Goal: Use online tool/utility: Utilize a website feature to perform a specific function

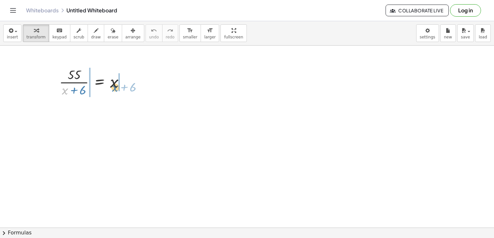
drag, startPoint x: 65, startPoint y: 91, endPoint x: 115, endPoint y: 88, distance: 50.2
click at [115, 88] on div at bounding box center [94, 81] width 77 height 33
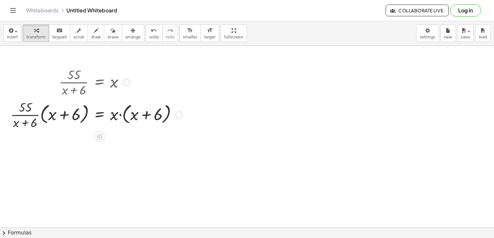
click at [115, 114] on div at bounding box center [96, 114] width 178 height 33
click at [61, 118] on div at bounding box center [96, 114] width 178 height 33
click at [31, 117] on div at bounding box center [96, 114] width 178 height 33
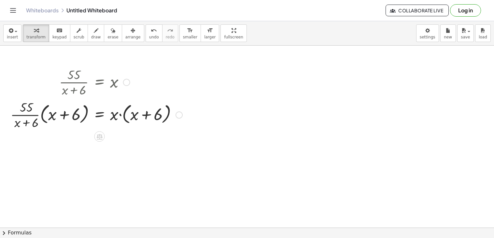
click at [41, 115] on div at bounding box center [96, 114] width 178 height 33
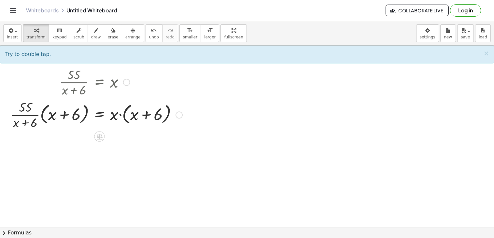
click at [40, 116] on div at bounding box center [96, 114] width 178 height 33
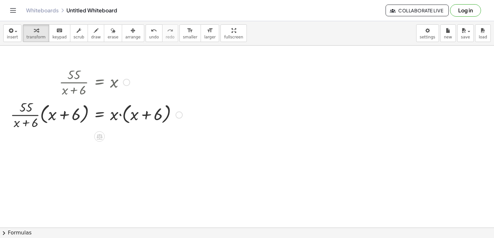
click at [40, 116] on div at bounding box center [96, 114] width 178 height 33
click at [120, 115] on div at bounding box center [96, 114] width 178 height 33
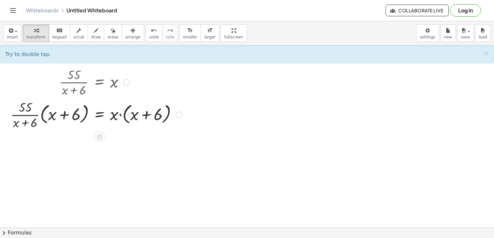
click at [121, 116] on div at bounding box center [96, 114] width 178 height 33
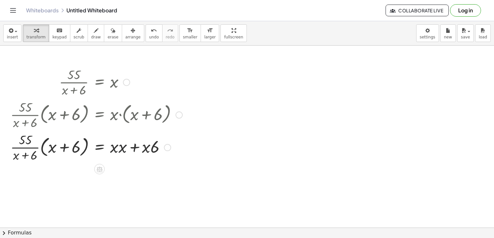
click at [123, 150] on div at bounding box center [96, 146] width 178 height 33
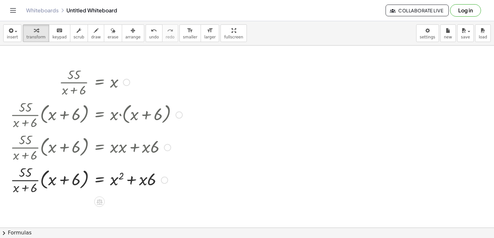
click at [133, 175] on div at bounding box center [96, 179] width 178 height 33
drag, startPoint x: 146, startPoint y: 208, endPoint x: 155, endPoint y: 202, distance: 10.4
click at [34, 186] on div at bounding box center [96, 179] width 178 height 33
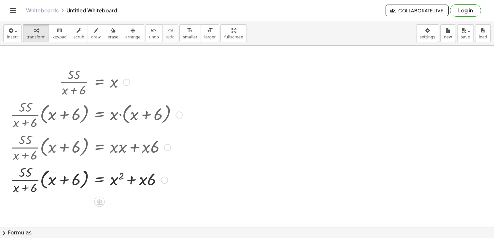
click at [41, 182] on div at bounding box center [96, 179] width 178 height 33
click at [52, 181] on div at bounding box center [96, 179] width 178 height 33
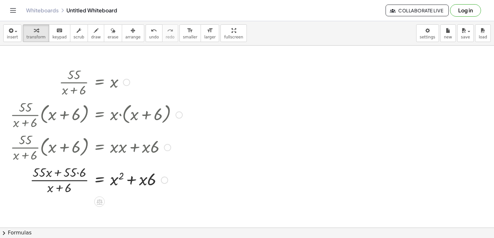
click at [60, 174] on div at bounding box center [96, 179] width 178 height 33
click at [77, 176] on div at bounding box center [96, 179] width 178 height 33
click at [56, 176] on div at bounding box center [96, 179] width 178 height 33
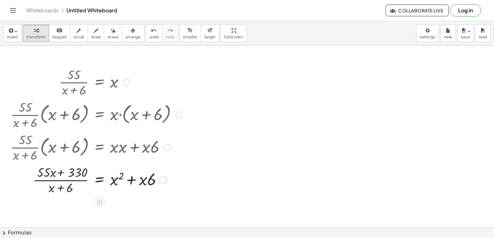
click at [56, 176] on div at bounding box center [96, 179] width 178 height 33
click at [130, 82] on div at bounding box center [126, 82] width 7 height 7
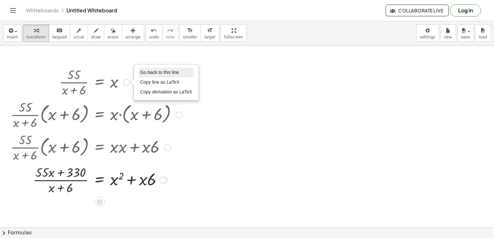
click at [168, 73] on span "Go back to this line" at bounding box center [159, 72] width 39 height 5
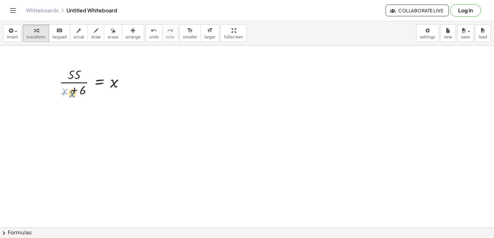
drag, startPoint x: 66, startPoint y: 90, endPoint x: 73, endPoint y: 93, distance: 7.3
click at [73, 93] on div at bounding box center [94, 81] width 77 height 33
drag, startPoint x: 82, startPoint y: 92, endPoint x: 121, endPoint y: 86, distance: 39.5
click at [121, 86] on div at bounding box center [94, 81] width 77 height 33
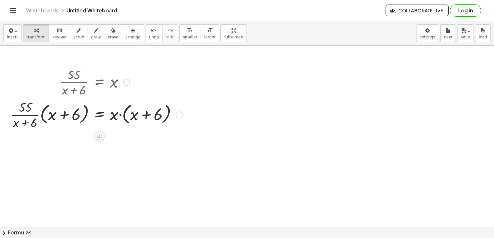
click at [118, 116] on div at bounding box center [96, 114] width 178 height 33
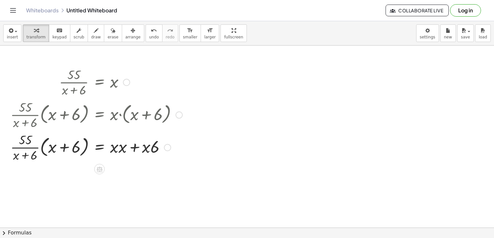
click at [128, 151] on div at bounding box center [96, 146] width 178 height 33
click at [118, 148] on div at bounding box center [96, 146] width 178 height 33
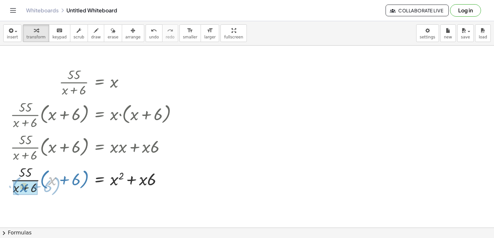
drag, startPoint x: 55, startPoint y: 182, endPoint x: 27, endPoint y: 188, distance: 29.4
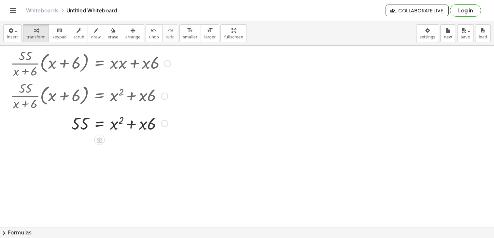
scroll to position [87, 0]
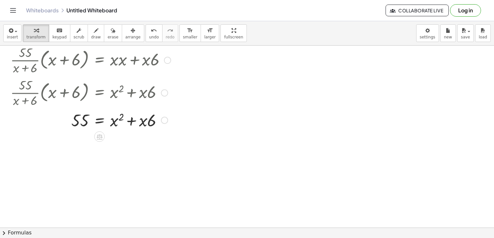
click at [148, 120] on div at bounding box center [96, 120] width 178 height 22
drag, startPoint x: 148, startPoint y: 120, endPoint x: 81, endPoint y: 128, distance: 67.4
click at [81, 128] on div at bounding box center [96, 120] width 178 height 22
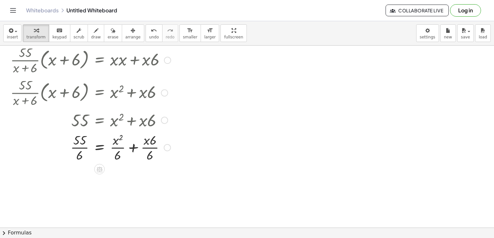
click at [83, 147] on div at bounding box center [96, 147] width 178 height 33
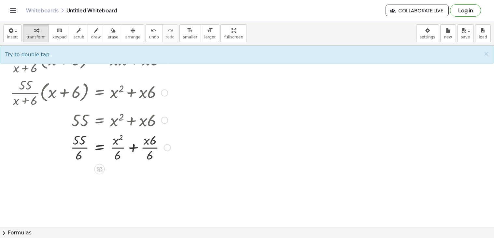
click at [150, 145] on div at bounding box center [96, 147] width 178 height 33
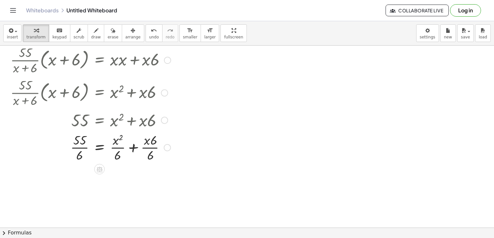
click at [150, 145] on div at bounding box center [96, 147] width 178 height 33
click at [120, 146] on div at bounding box center [96, 147] width 178 height 33
click at [165, 121] on div at bounding box center [164, 120] width 7 height 7
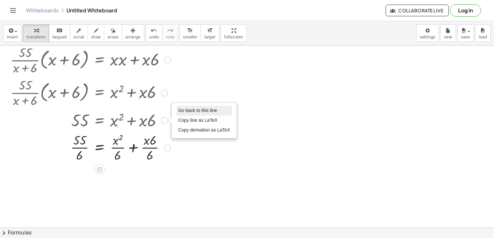
click at [187, 108] on span "Go back to this line" at bounding box center [197, 110] width 39 height 5
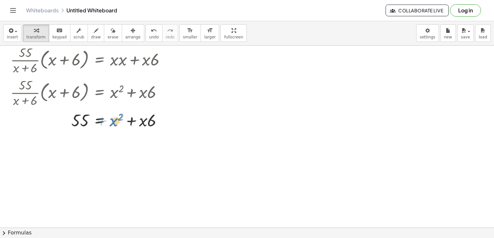
click at [114, 121] on div at bounding box center [96, 120] width 178 height 22
drag, startPoint x: 148, startPoint y: 121, endPoint x: 110, endPoint y: 122, distance: 38.1
drag, startPoint x: 123, startPoint y: 143, endPoint x: 117, endPoint y: 143, distance: 6.5
click at [117, 143] on div at bounding box center [96, 142] width 178 height 22
drag, startPoint x: 117, startPoint y: 143, endPoint x: 112, endPoint y: 143, distance: 4.6
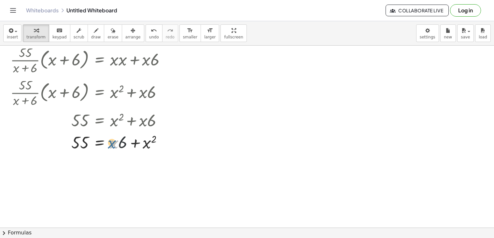
click at [112, 143] on div at bounding box center [96, 142] width 178 height 22
drag, startPoint x: 119, startPoint y: 143, endPoint x: 110, endPoint y: 144, distance: 9.8
drag, startPoint x: 113, startPoint y: 144, endPoint x: 117, endPoint y: 149, distance: 6.2
click at [117, 149] on div at bounding box center [96, 142] width 178 height 22
drag, startPoint x: 122, startPoint y: 144, endPoint x: 154, endPoint y: 143, distance: 32.2
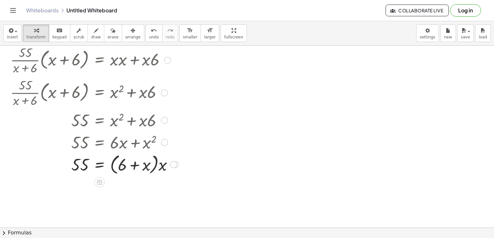
click at [156, 165] on div at bounding box center [96, 164] width 178 height 25
click at [160, 166] on div at bounding box center [96, 164] width 178 height 25
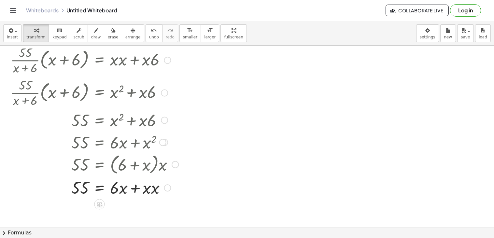
click at [149, 189] on div at bounding box center [96, 187] width 178 height 22
drag, startPoint x: 122, startPoint y: 190, endPoint x: 150, endPoint y: 190, distance: 28.3
click at [150, 190] on div at bounding box center [96, 187] width 178 height 22
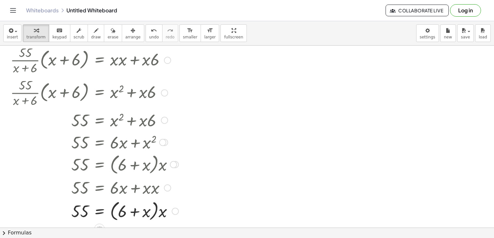
click at [163, 212] on div at bounding box center [96, 210] width 178 height 25
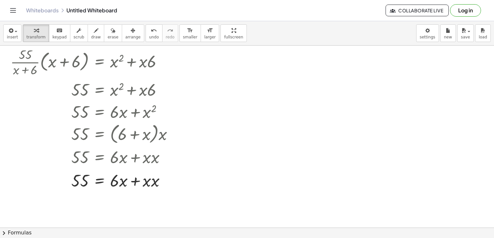
scroll to position [121, 0]
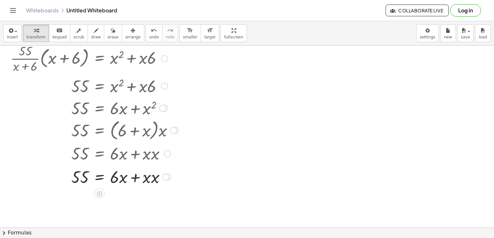
click at [148, 177] on div at bounding box center [96, 176] width 178 height 22
click at [149, 181] on div at bounding box center [96, 176] width 178 height 22
click at [150, 178] on div at bounding box center [96, 176] width 178 height 22
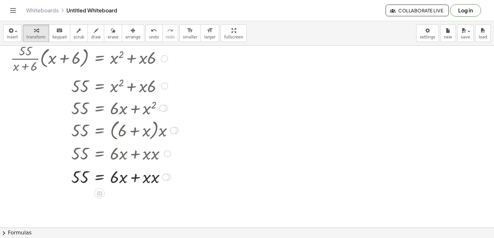
click at [154, 178] on div at bounding box center [96, 176] width 178 height 22
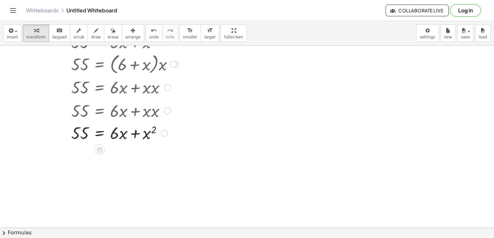
scroll to position [188, 0]
click at [122, 135] on div at bounding box center [96, 132] width 178 height 22
drag, startPoint x: 122, startPoint y: 135, endPoint x: 143, endPoint y: 137, distance: 21.2
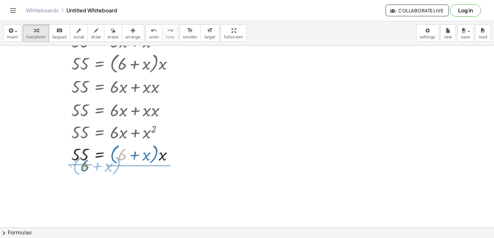
drag, startPoint x: 108, startPoint y: 158, endPoint x: 81, endPoint y: 167, distance: 28.2
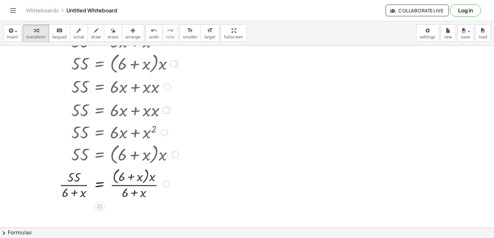
click at [153, 177] on div at bounding box center [96, 183] width 178 height 34
click at [143, 175] on div at bounding box center [96, 183] width 178 height 33
click at [143, 178] on div at bounding box center [96, 183] width 178 height 33
click at [130, 191] on div at bounding box center [96, 183] width 178 height 33
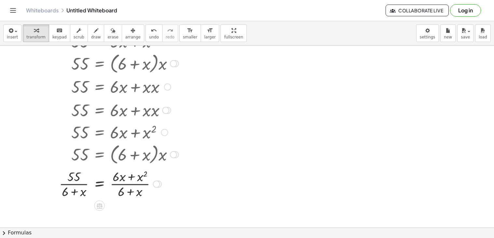
click at [129, 192] on div at bounding box center [96, 183] width 178 height 33
drag, startPoint x: 128, startPoint y: 192, endPoint x: 66, endPoint y: 193, distance: 62.2
click at [64, 193] on div at bounding box center [96, 183] width 178 height 33
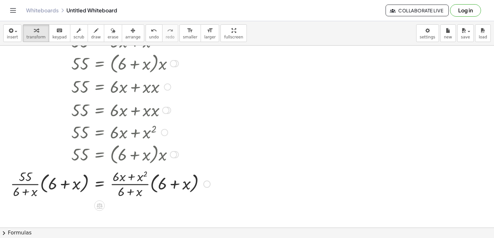
click at [71, 191] on div at bounding box center [110, 183] width 206 height 33
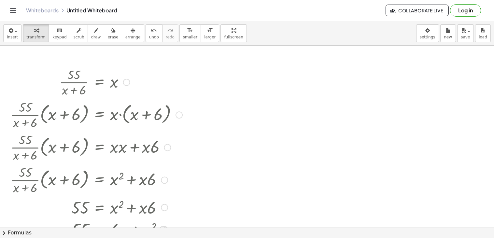
click at [127, 83] on div at bounding box center [126, 82] width 7 height 7
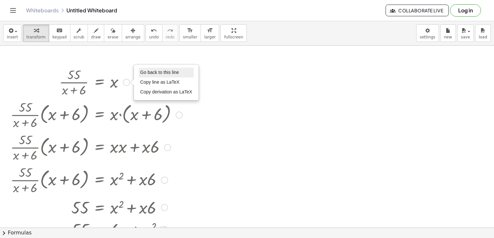
click at [152, 74] on span "Go back to this line" at bounding box center [159, 72] width 39 height 5
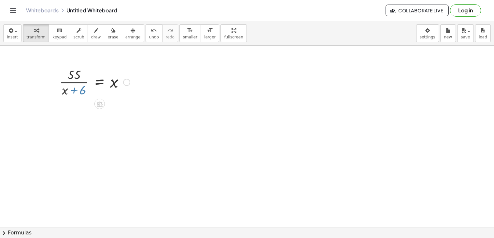
click at [69, 70] on div at bounding box center [94, 81] width 77 height 33
click at [73, 75] on div at bounding box center [94, 81] width 77 height 33
drag, startPoint x: 73, startPoint y: 77, endPoint x: 116, endPoint y: 83, distance: 43.0
click at [116, 83] on div at bounding box center [94, 81] width 77 height 33
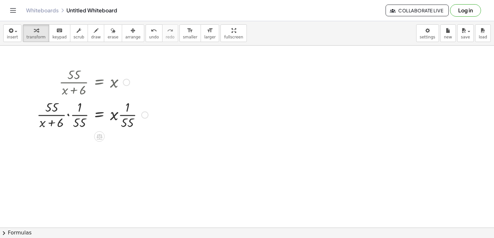
click at [70, 115] on div at bounding box center [93, 114] width 118 height 33
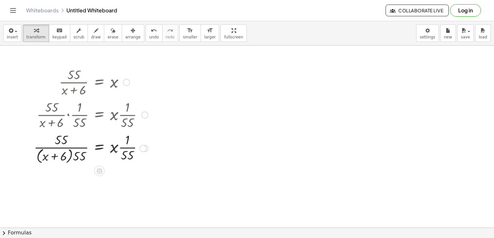
click at [78, 156] on div at bounding box center [91, 147] width 121 height 34
click at [62, 153] on div at bounding box center [89, 147] width 125 height 33
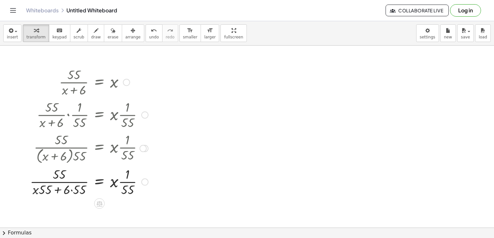
click at [73, 192] on div at bounding box center [89, 181] width 125 height 33
click at [124, 83] on div at bounding box center [126, 82] width 7 height 7
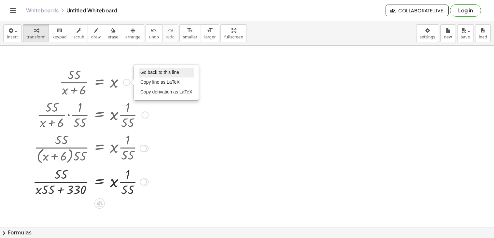
click at [142, 73] on span "Go back to this line" at bounding box center [159, 72] width 39 height 5
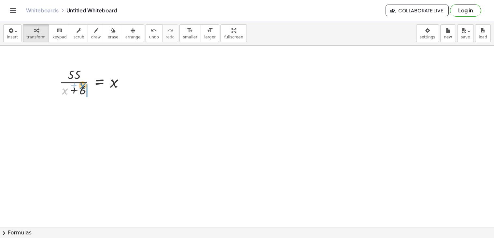
drag, startPoint x: 64, startPoint y: 91, endPoint x: 86, endPoint y: 85, distance: 23.0
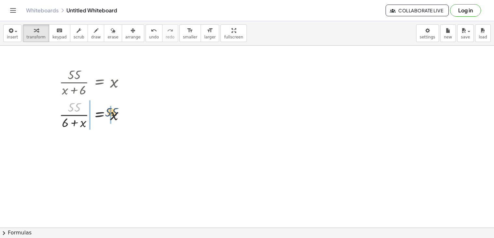
drag, startPoint x: 76, startPoint y: 107, endPoint x: 116, endPoint y: 112, distance: 40.6
click at [116, 112] on div at bounding box center [94, 114] width 77 height 33
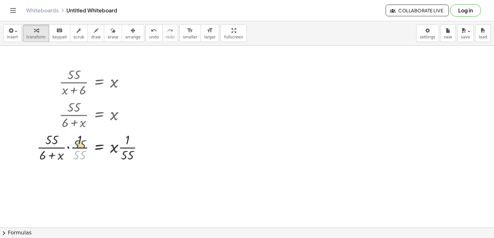
drag, startPoint x: 78, startPoint y: 156, endPoint x: 78, endPoint y: 143, distance: 12.4
click at [78, 143] on div at bounding box center [93, 146] width 118 height 33
click at [78, 146] on div at bounding box center [93, 146] width 118 height 33
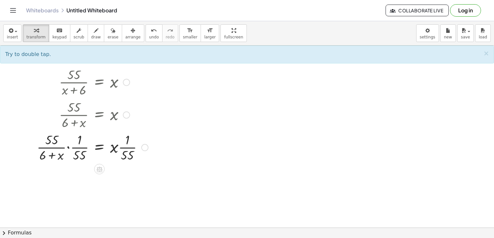
click at [79, 153] on div at bounding box center [93, 146] width 118 height 33
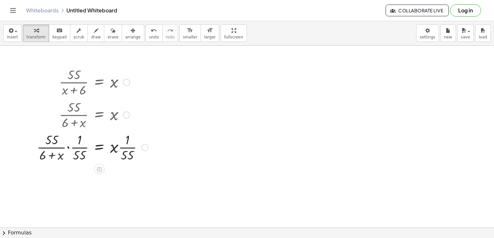
click at [79, 153] on div at bounding box center [93, 146] width 118 height 33
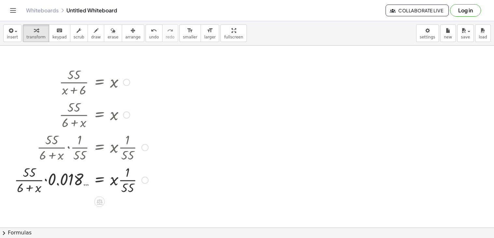
click at [44, 177] on div at bounding box center [81, 179] width 140 height 33
click at [46, 180] on div at bounding box center [81, 179] width 140 height 33
click at [46, 180] on div at bounding box center [93, 179] width 118 height 33
click at [53, 171] on div at bounding box center [93, 179] width 118 height 33
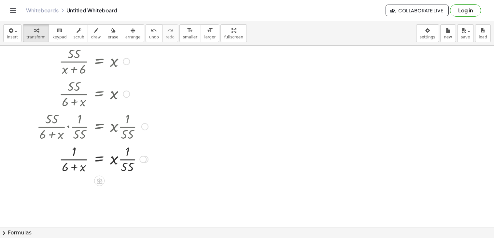
scroll to position [24, 0]
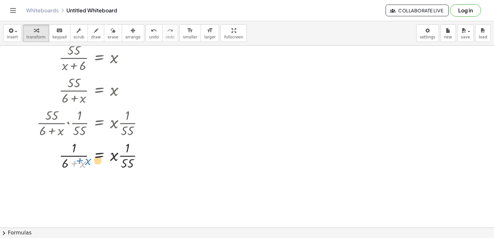
drag, startPoint x: 83, startPoint y: 165, endPoint x: 78, endPoint y: 166, distance: 4.6
click at [78, 166] on div at bounding box center [93, 155] width 118 height 33
click at [127, 156] on div at bounding box center [93, 155] width 118 height 33
click at [129, 164] on div at bounding box center [104, 155] width 140 height 33
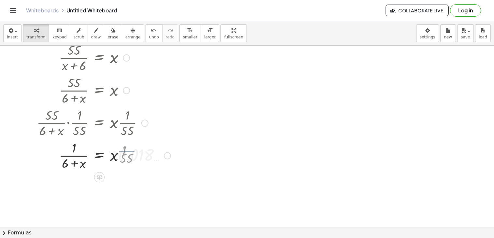
click at [129, 164] on div at bounding box center [104, 155] width 140 height 33
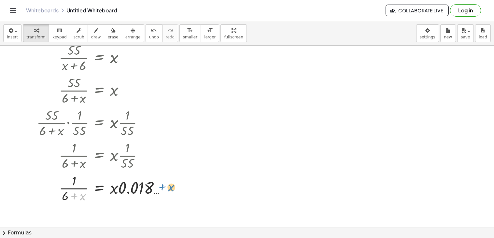
drag, startPoint x: 82, startPoint y: 198, endPoint x: 170, endPoint y: 190, distance: 89.3
click at [170, 190] on div at bounding box center [104, 187] width 140 height 33
drag, startPoint x: 77, startPoint y: 200, endPoint x: 108, endPoint y: 196, distance: 31.0
click at [108, 196] on div at bounding box center [104, 187] width 140 height 33
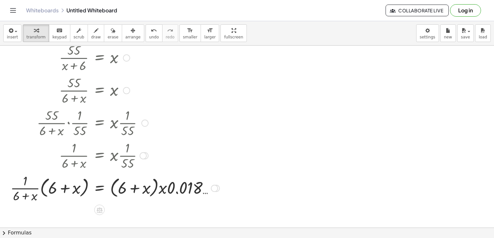
scroll to position [0, 0]
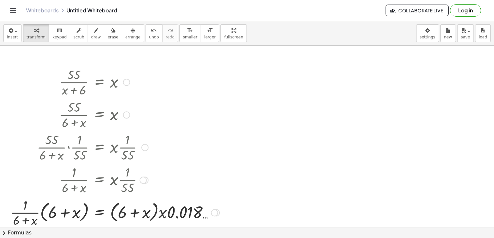
click at [128, 80] on div at bounding box center [126, 82] width 7 height 7
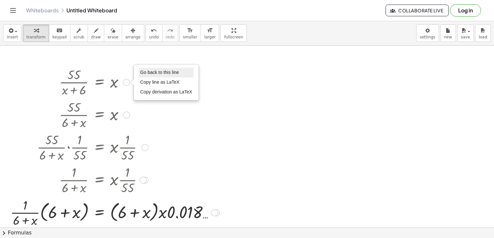
click at [155, 72] on span "Go back to this line" at bounding box center [159, 72] width 39 height 5
